Goal: Task Accomplishment & Management: Manage account settings

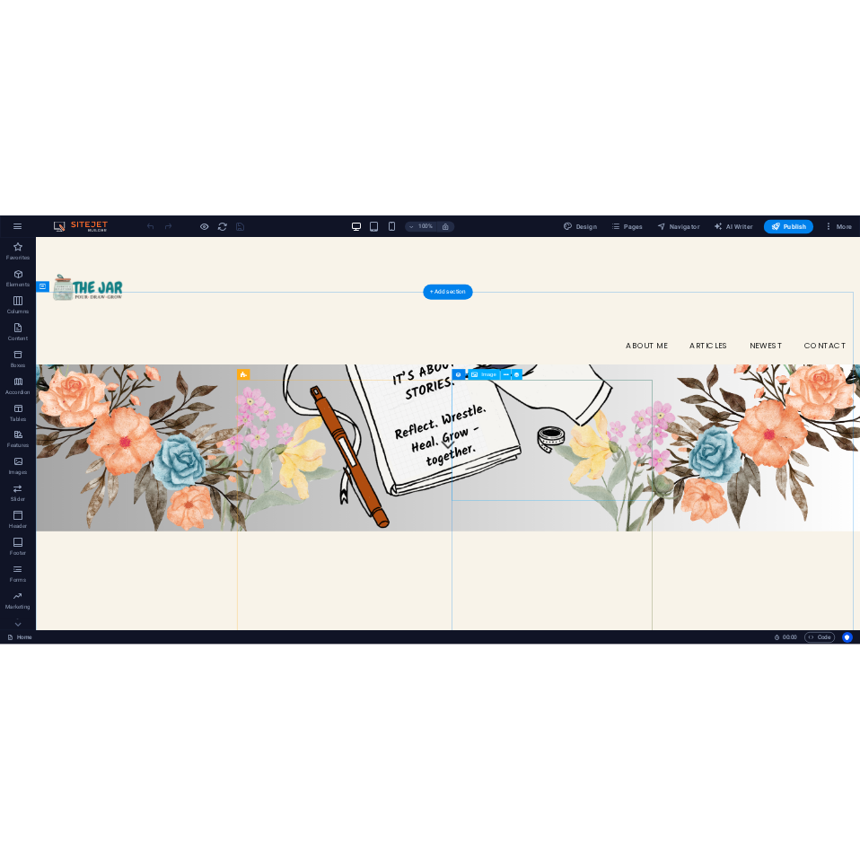
scroll to position [338, 0]
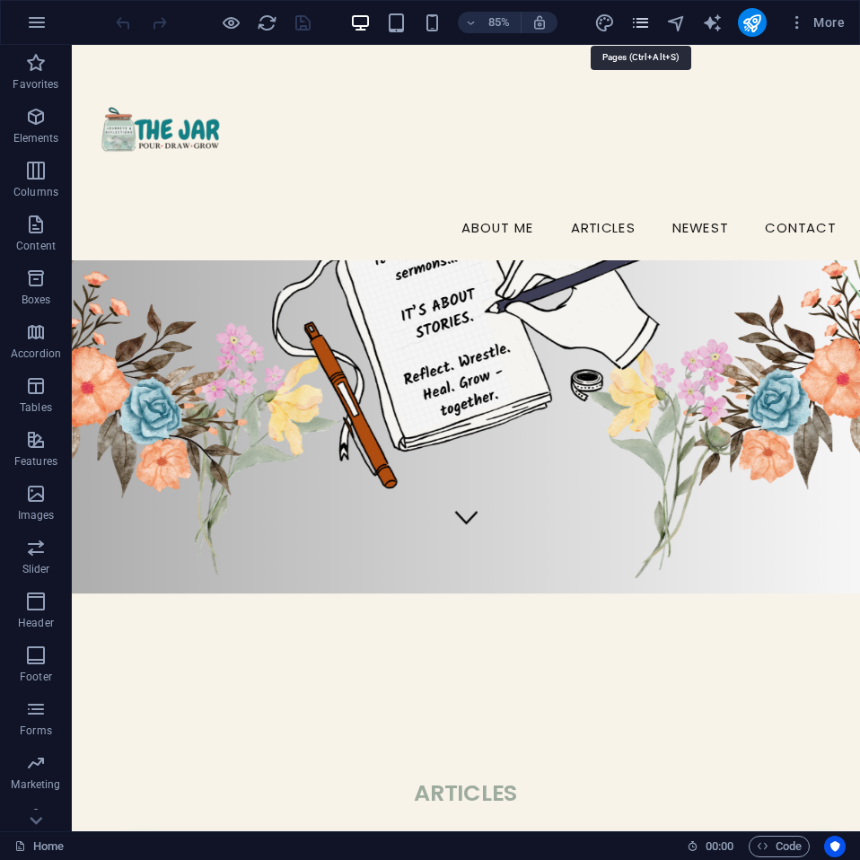
click at [643, 30] on icon "pages" at bounding box center [640, 23] width 21 height 21
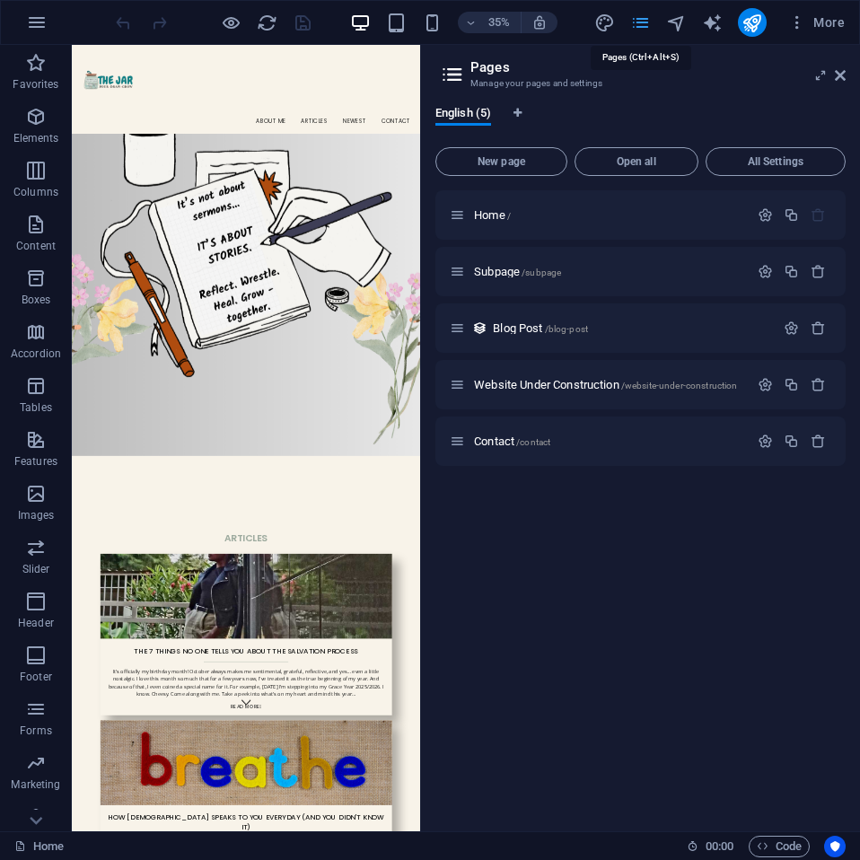
click at [643, 30] on icon "pages" at bounding box center [640, 23] width 21 height 21
click at [840, 76] on icon at bounding box center [840, 75] width 11 height 14
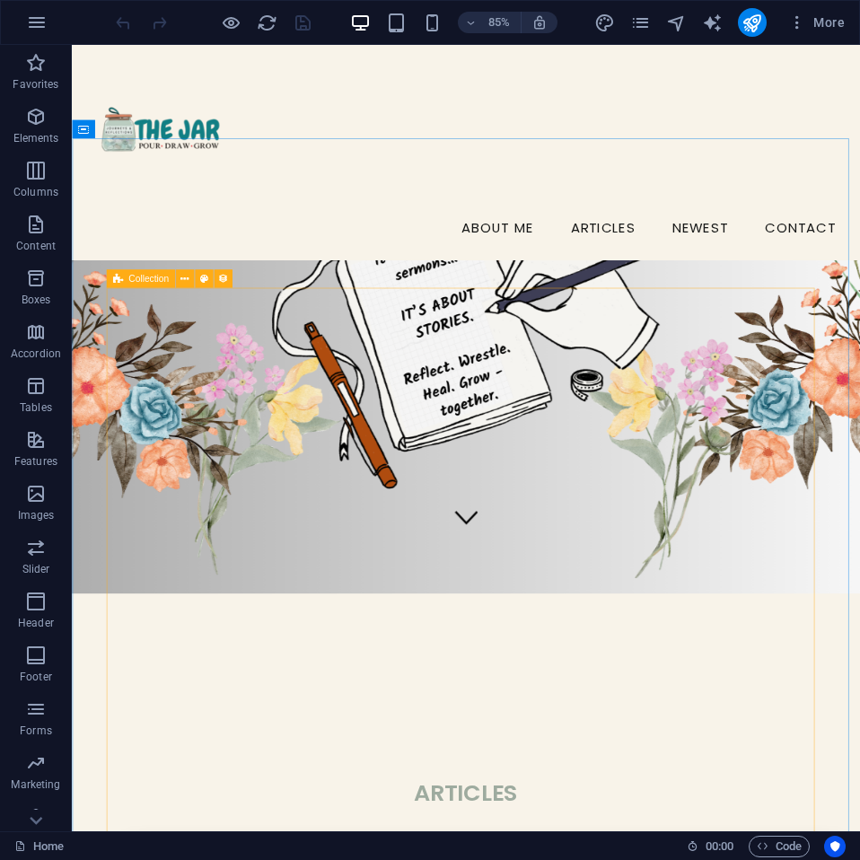
click at [116, 282] on icon at bounding box center [117, 278] width 10 height 18
click at [121, 282] on icon at bounding box center [117, 278] width 10 height 18
select select "createdAt_DESC"
select select "columns.category"
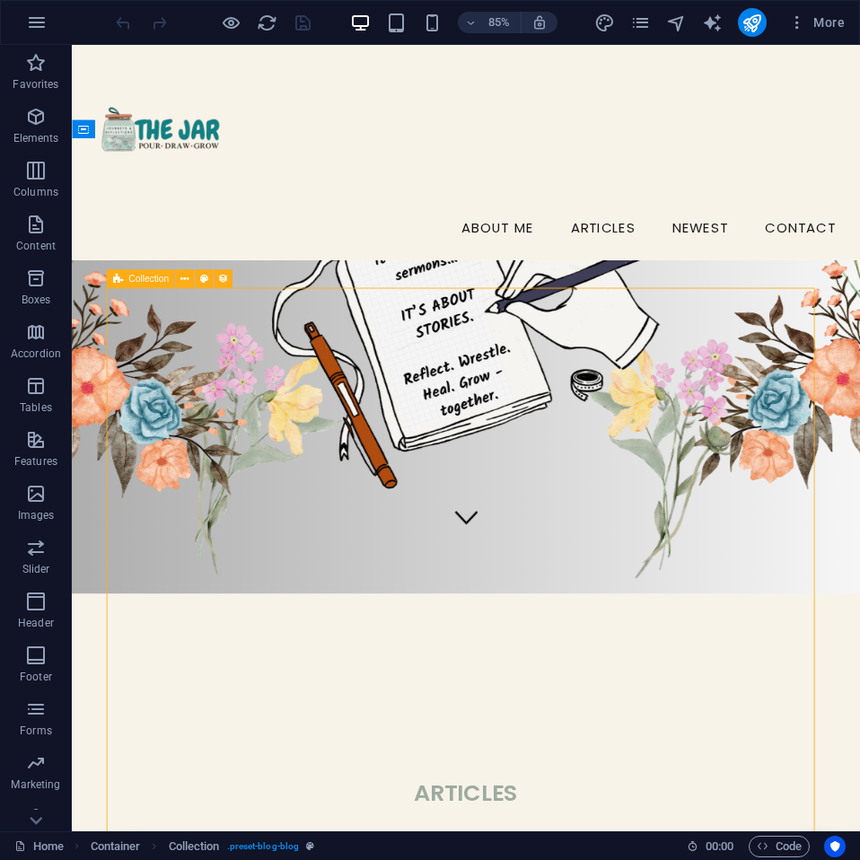
select select "notEqual"
select select
select select "columns.status"
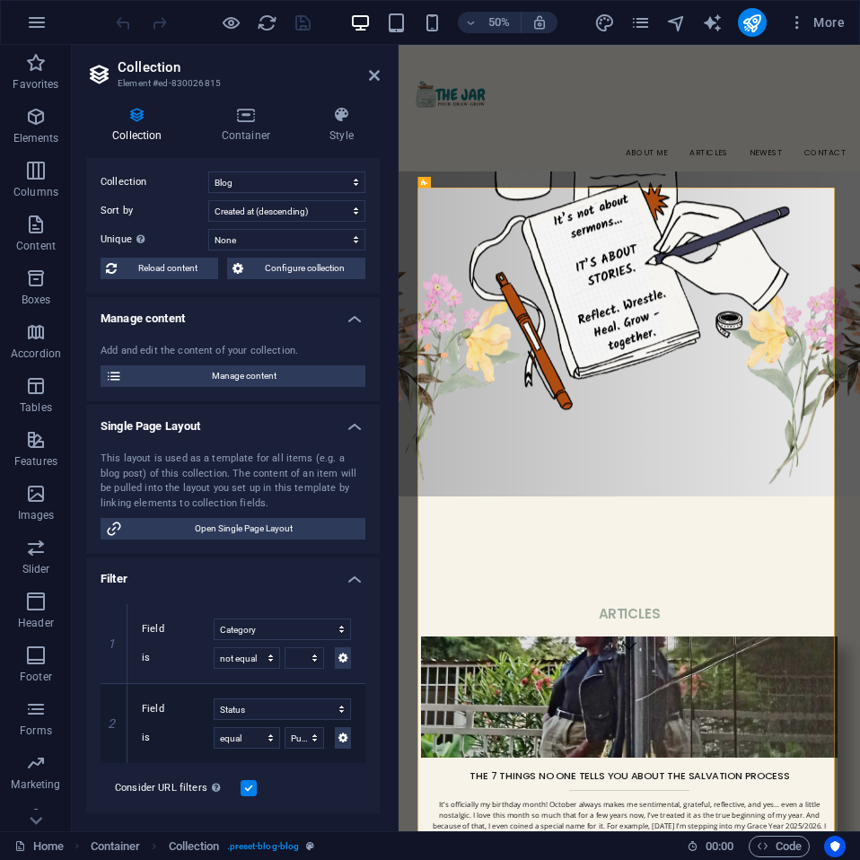
scroll to position [0, 0]
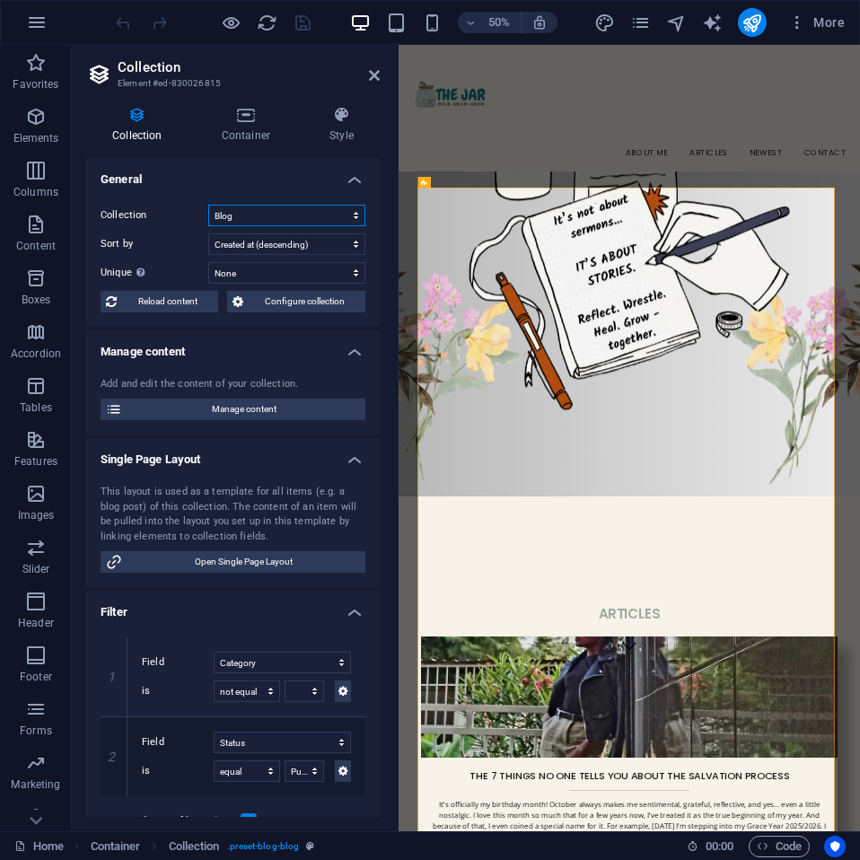
click at [251, 217] on select "Blog" at bounding box center [286, 216] width 157 height 22
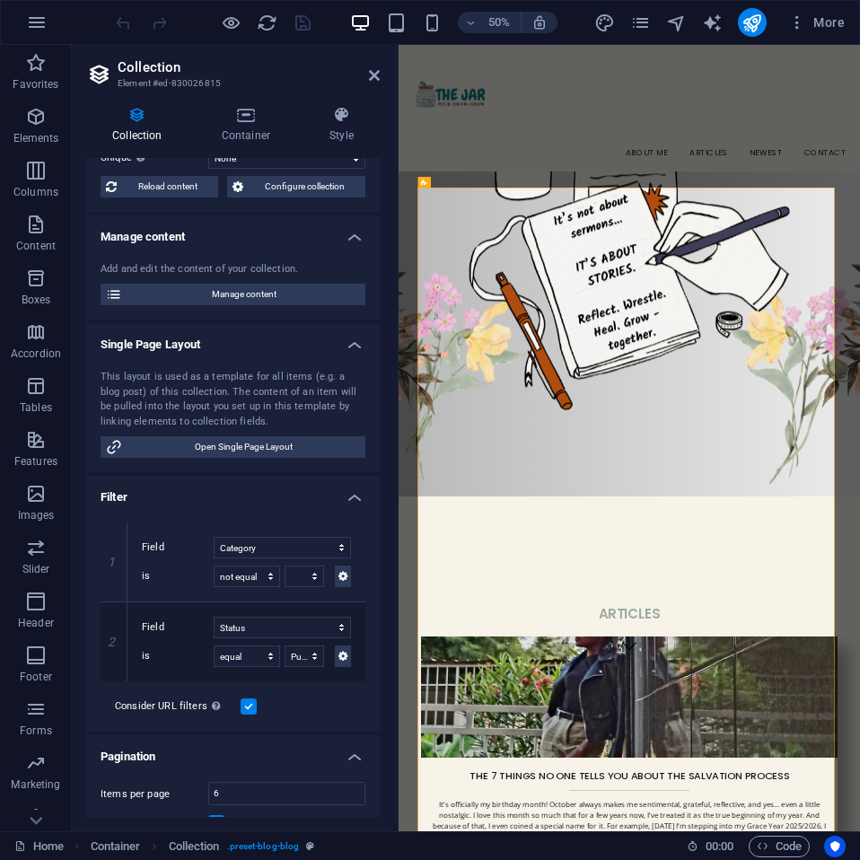
scroll to position [269, 0]
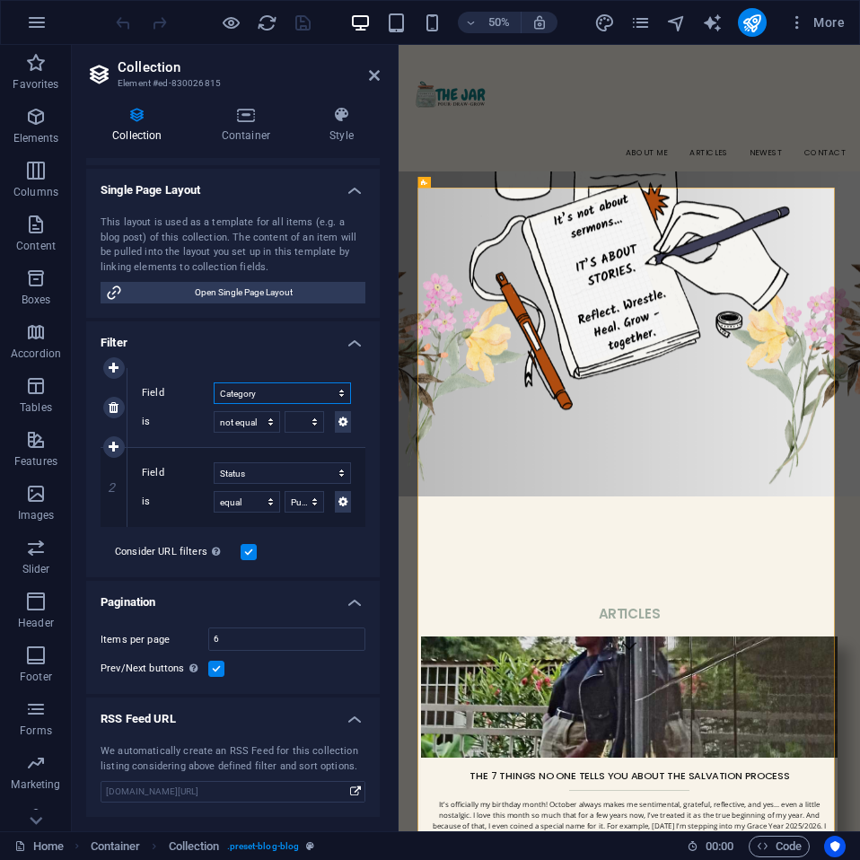
click at [285, 391] on select "Created at Updated at Name Slug Category Status Rich Text" at bounding box center [282, 393] width 137 height 22
click at [227, 330] on h4 "Filter" at bounding box center [233, 337] width 294 height 32
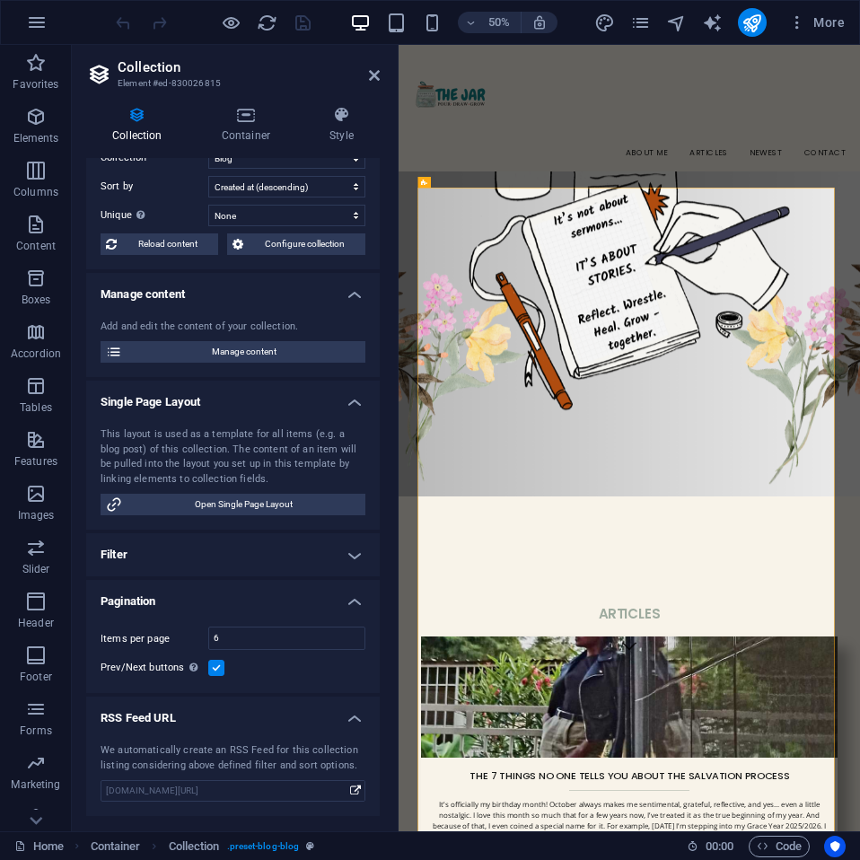
scroll to position [57, 0]
click at [237, 553] on h4 "Filter" at bounding box center [233, 555] width 294 height 43
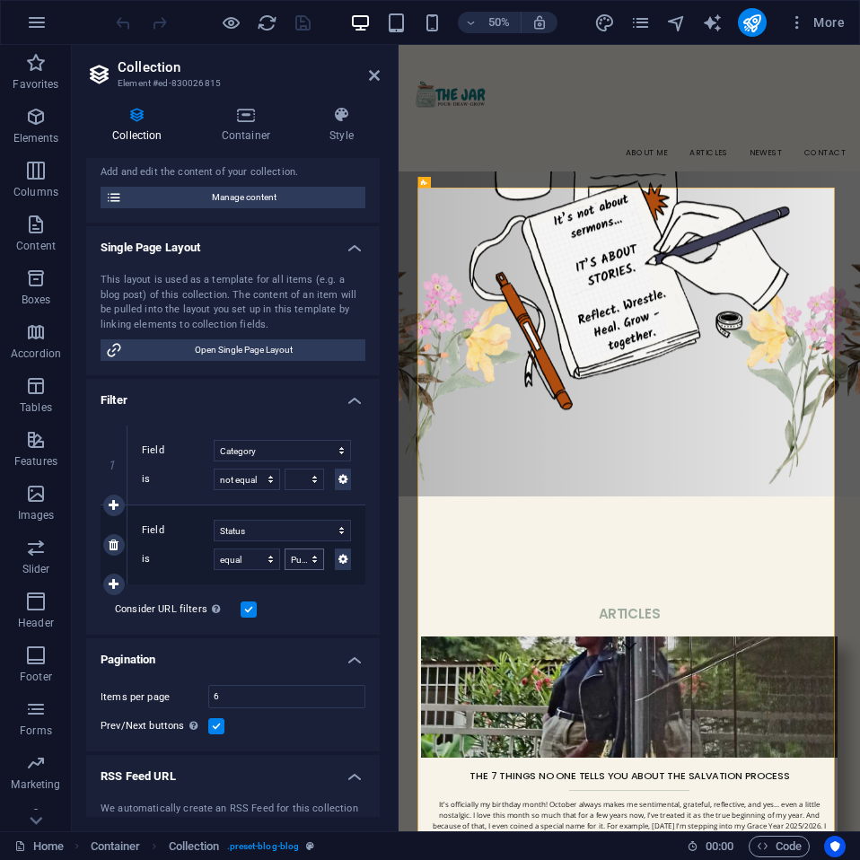
scroll to position [215, 0]
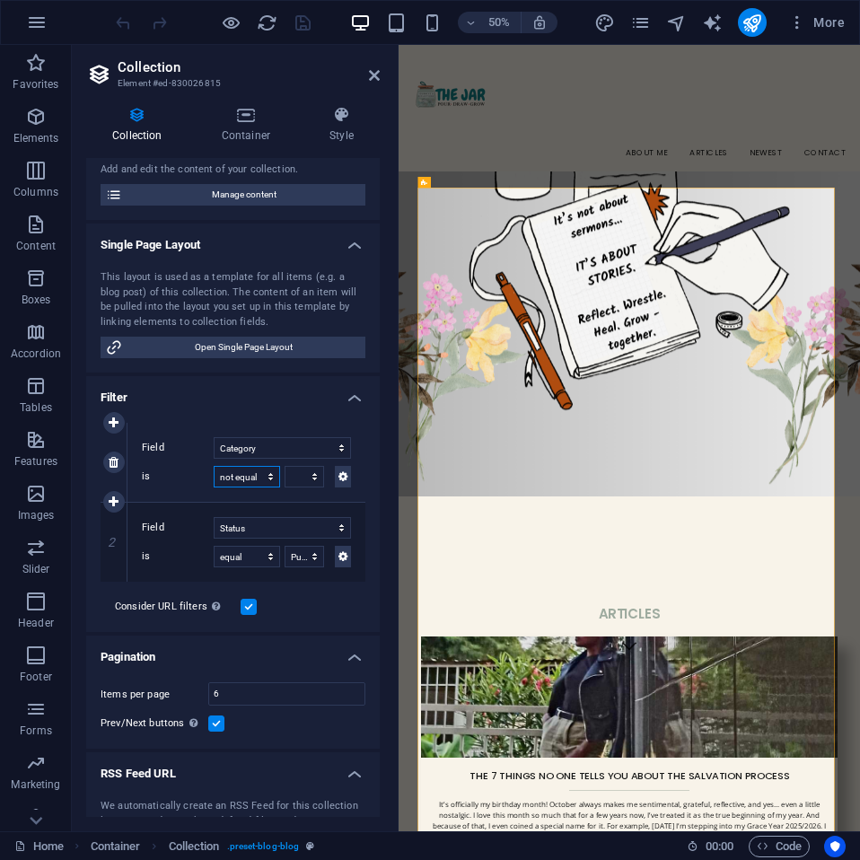
click at [259, 475] on select "equal not equal" at bounding box center [247, 477] width 66 height 22
click at [305, 479] on select "Spiritual Growth Relationships & Friendships Parenting & Family Money & Steward…" at bounding box center [305, 477] width 40 height 22
click at [279, 443] on select "Created at Updated at Name Slug Category Status Rich Text" at bounding box center [282, 448] width 137 height 22
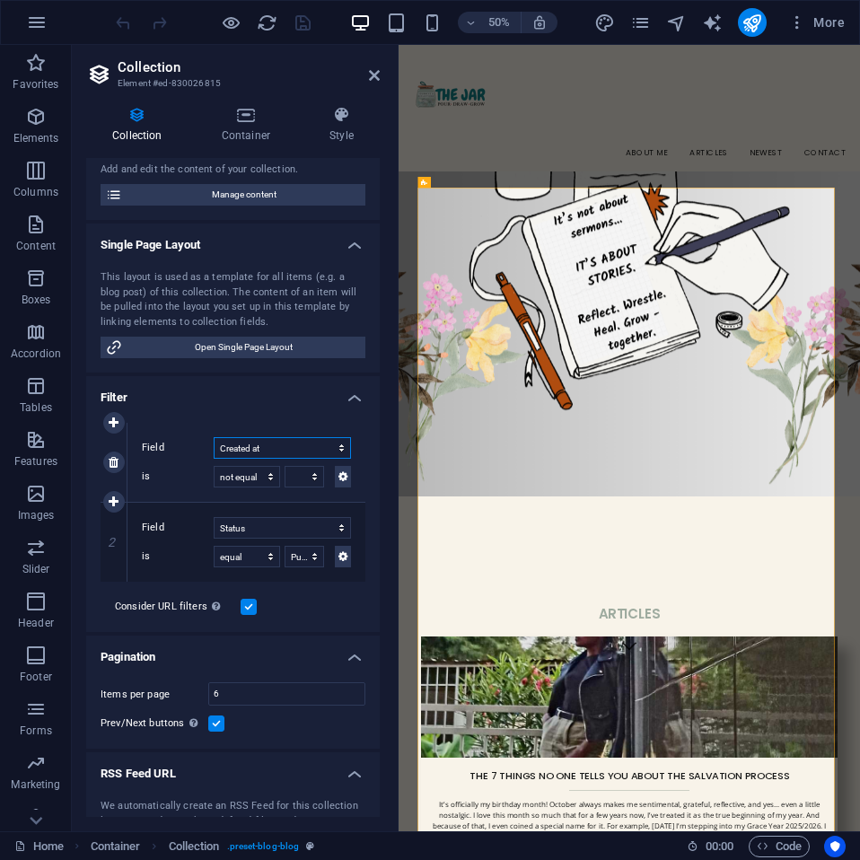
click at [214, 437] on select "Created at Updated at Name Slug Category Status Rich Text" at bounding box center [282, 448] width 137 height 22
click at [254, 473] on select "in the past in the future before before or at after after or at" at bounding box center [282, 477] width 137 height 22
click at [251, 449] on select "Created at Updated at Name Slug Category Status Rich Text" at bounding box center [282, 448] width 137 height 22
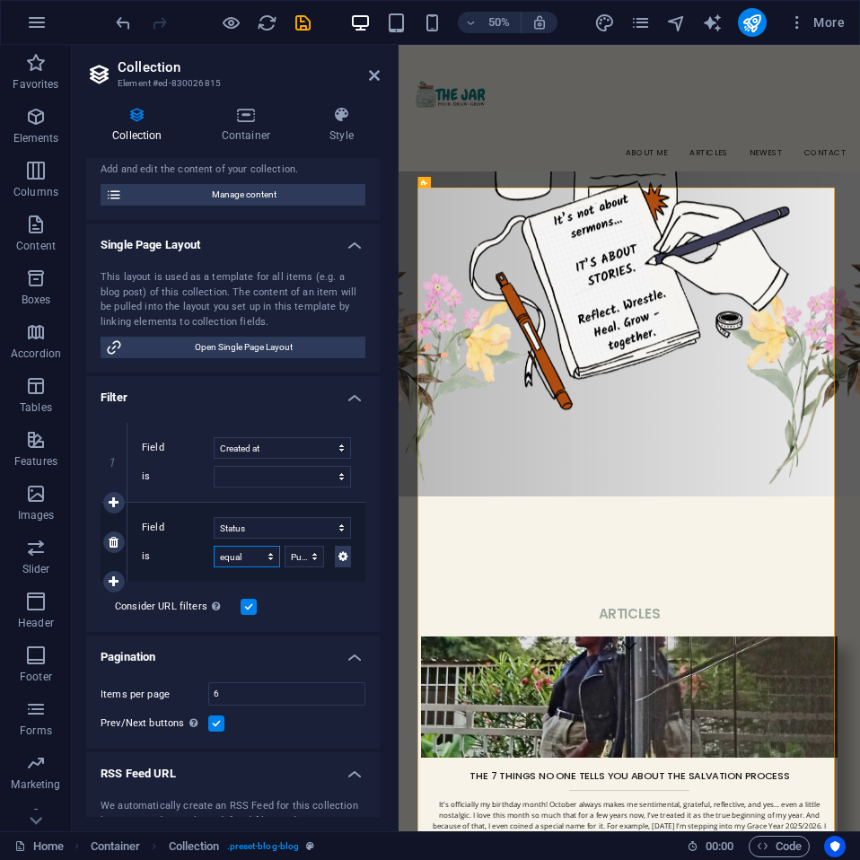
click at [250, 555] on select "equal not equal" at bounding box center [247, 557] width 66 height 22
click at [318, 557] on select "Published Draft" at bounding box center [305, 557] width 40 height 22
click at [275, 457] on select "Created at Updated at Name Slug Category Status Rich Text" at bounding box center [282, 448] width 137 height 22
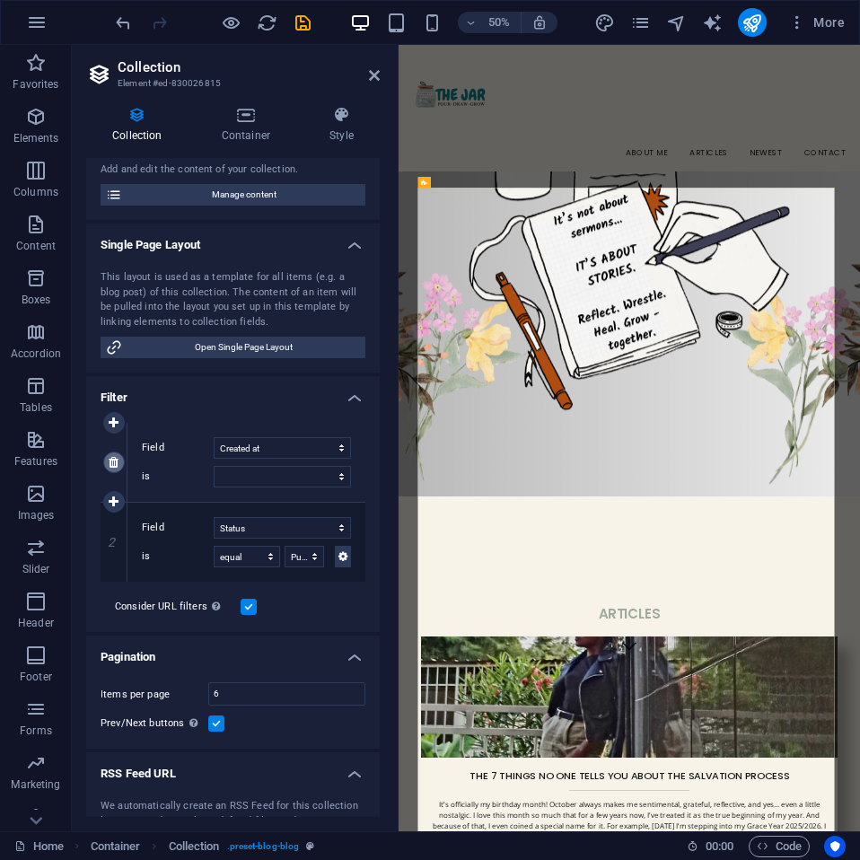
click at [116, 464] on icon at bounding box center [114, 462] width 10 height 13
select select "columns.status"
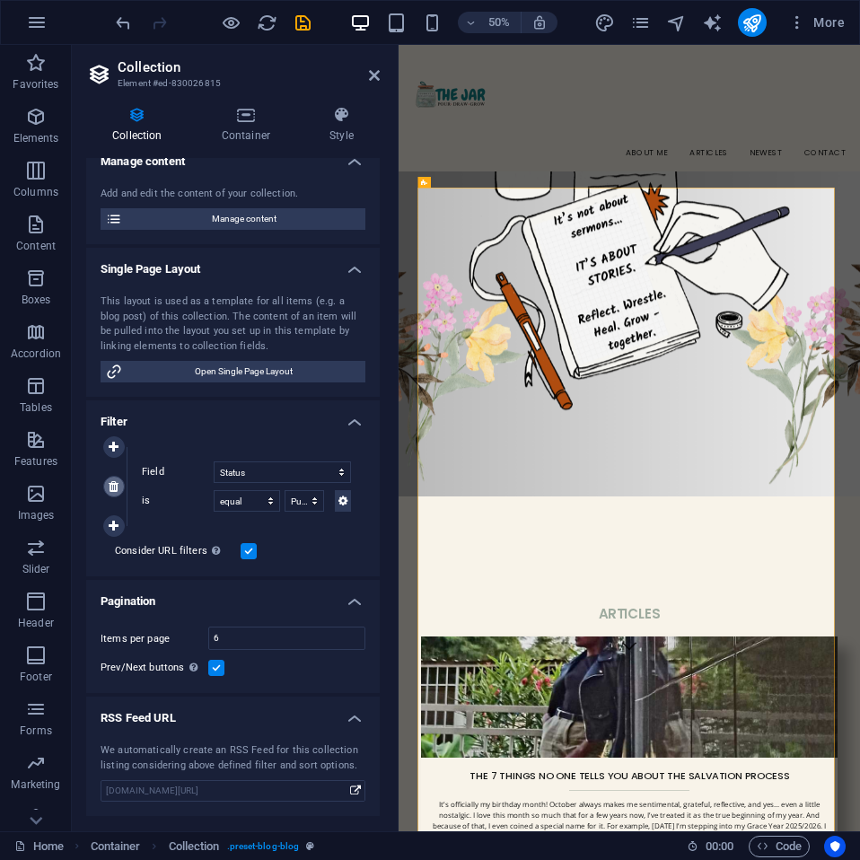
select select "createdAt_DESC"
select select "columns.status"
click at [304, 22] on icon "save" at bounding box center [303, 23] width 21 height 21
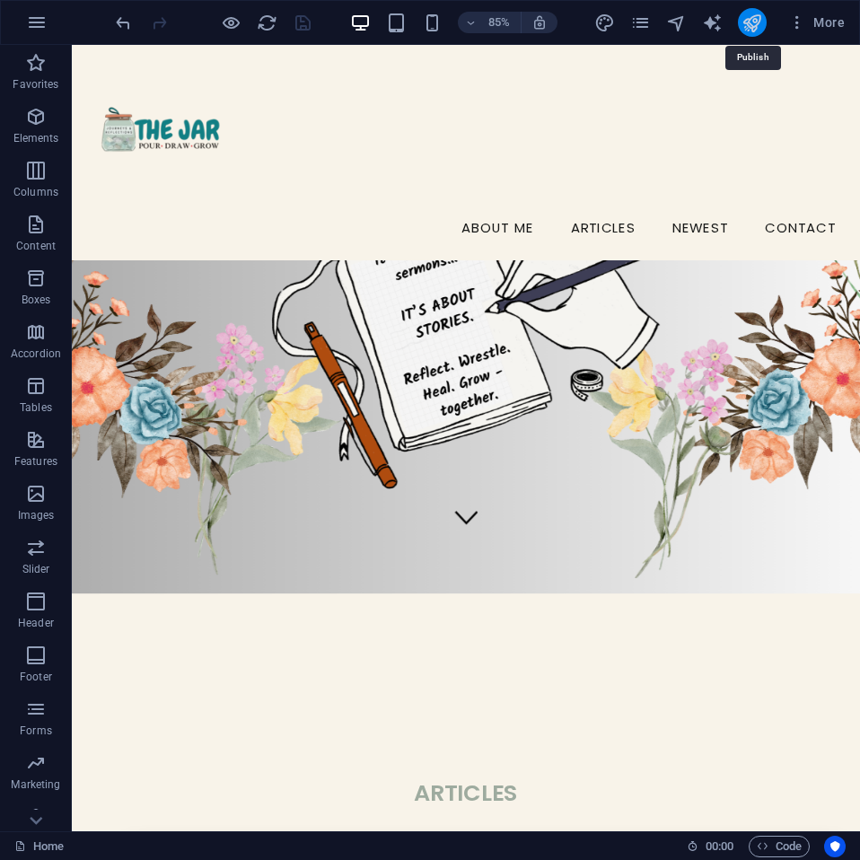
click at [750, 23] on icon "publish" at bounding box center [752, 23] width 21 height 21
